Goal: Book appointment/travel/reservation

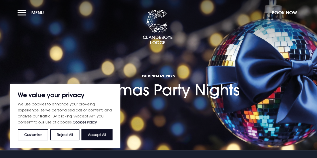
click at [101, 139] on button "Accept All" at bounding box center [96, 134] width 31 height 11
checkbox input "true"
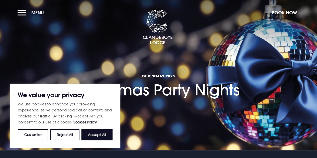
checkbox input "true"
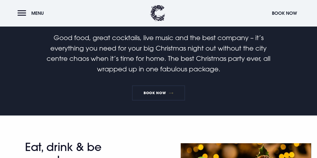
scroll to position [125, 0]
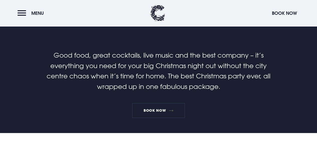
click at [153, 108] on link "Book Now" at bounding box center [158, 110] width 53 height 15
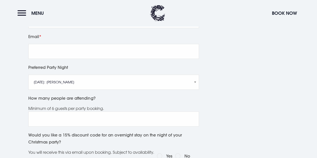
scroll to position [276, 0]
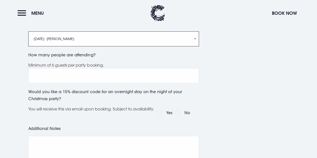
click at [172, 46] on select "[DATE]: [PERSON_NAME] [DATE]: Manouche Boys [DATE]: Manouche Boys [DATE]: Anthe…" at bounding box center [113, 38] width 171 height 15
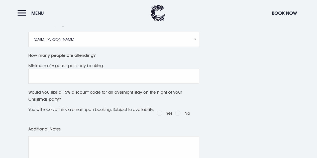
drag, startPoint x: 245, startPoint y: 51, endPoint x: 239, endPoint y: 48, distance: 6.0
click at [245, 51] on div "GET IN TOUCH 02891852500 [EMAIL_ADDRESS][DOMAIN_NAME]" at bounding box center [257, 57] width 72 height 327
